Goal: Navigation & Orientation: Go to known website

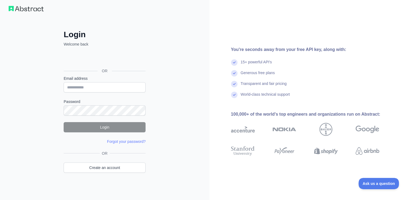
click at [247, 61] on div "15+ powerful API's" at bounding box center [256, 64] width 31 height 11
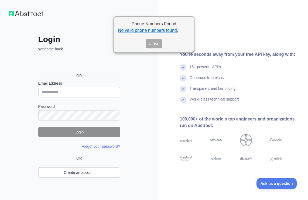
click at [223, 21] on div "You're seconds away from your free API key, along with: 15+ powerful API's Gene…" at bounding box center [233, 103] width 150 height 206
